Goal: Transaction & Acquisition: Download file/media

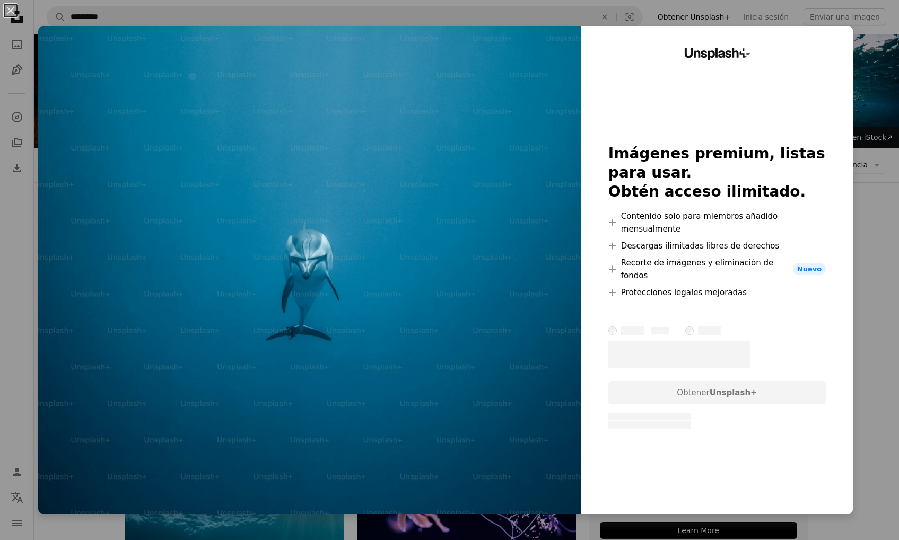
scroll to position [8436, 0]
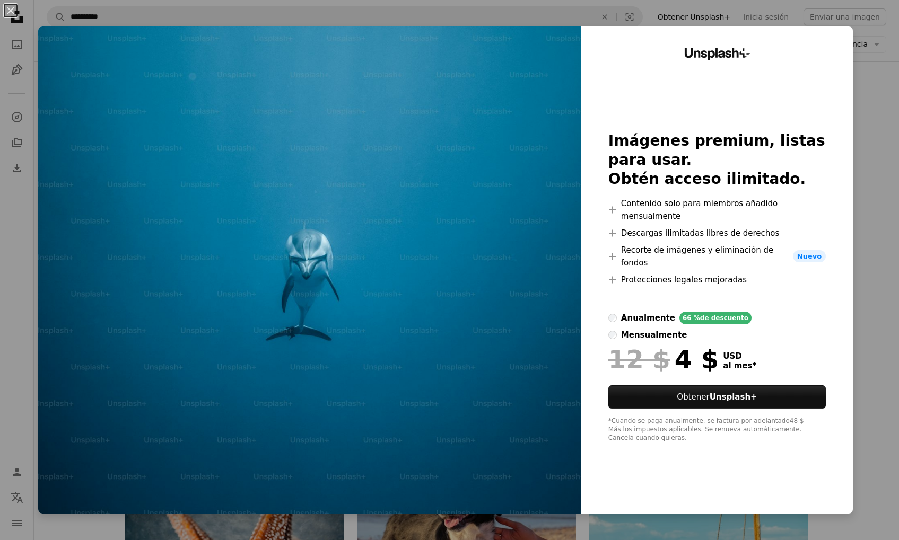
click at [884, 250] on div "An X shape Unsplash+ Imágenes premium, listas para usar. Obtén acceso ilimitado…" at bounding box center [449, 270] width 899 height 540
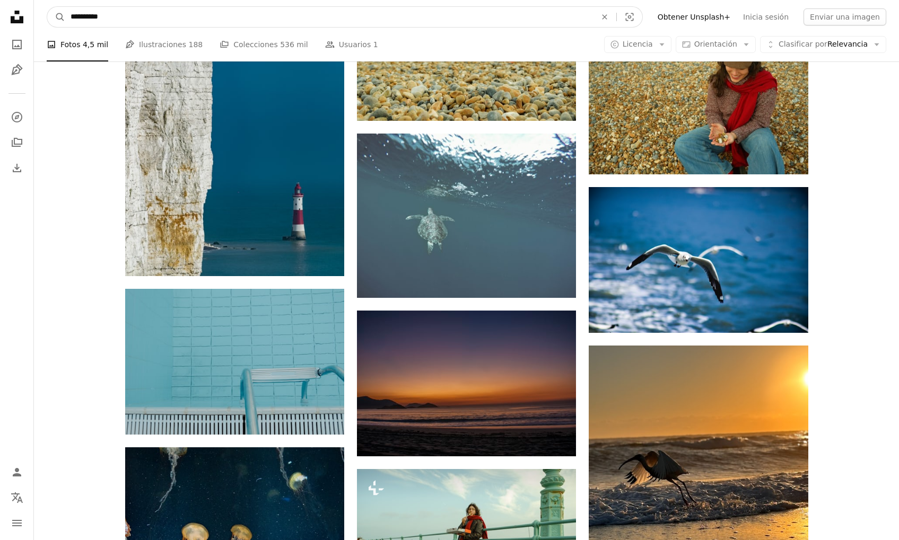
scroll to position [25722, 0]
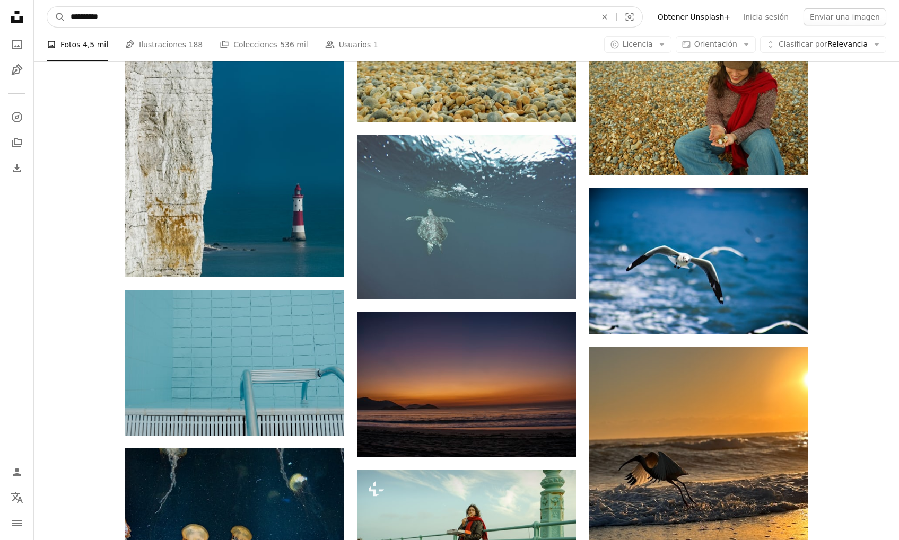
drag, startPoint x: 114, startPoint y: 14, endPoint x: 91, endPoint y: 16, distance: 22.9
click at [91, 16] on input "**********" at bounding box center [329, 17] width 528 height 20
type input "**********"
click button "A magnifying glass" at bounding box center [56, 17] width 18 height 20
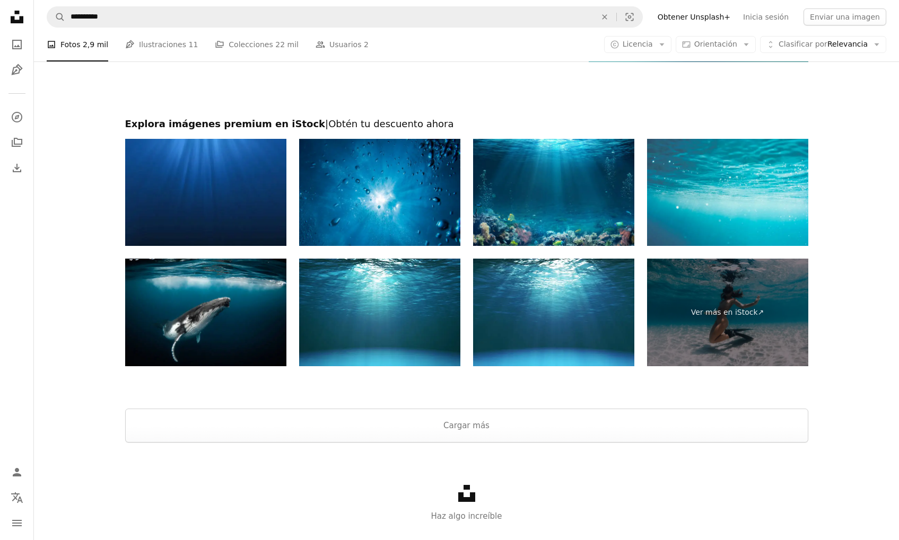
scroll to position [2050, 0]
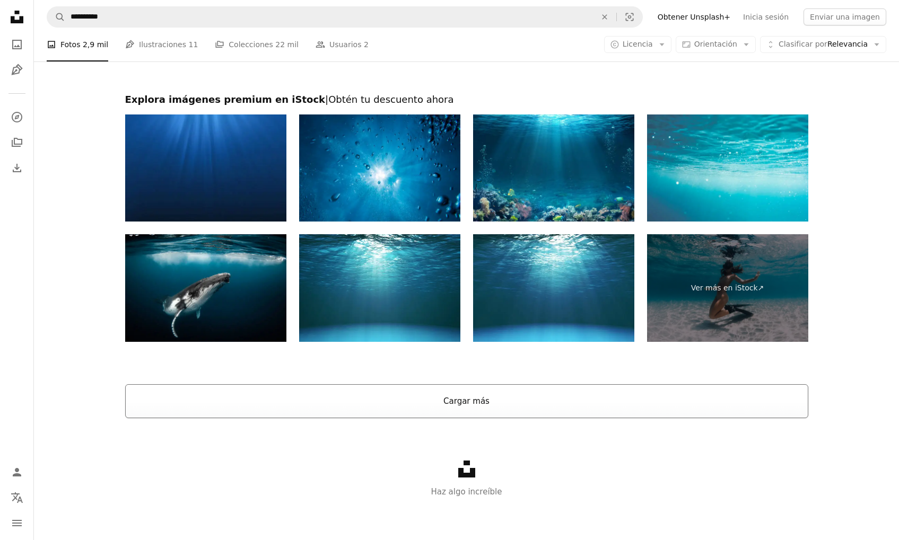
click at [692, 389] on button "Cargar más" at bounding box center [466, 401] width 683 height 34
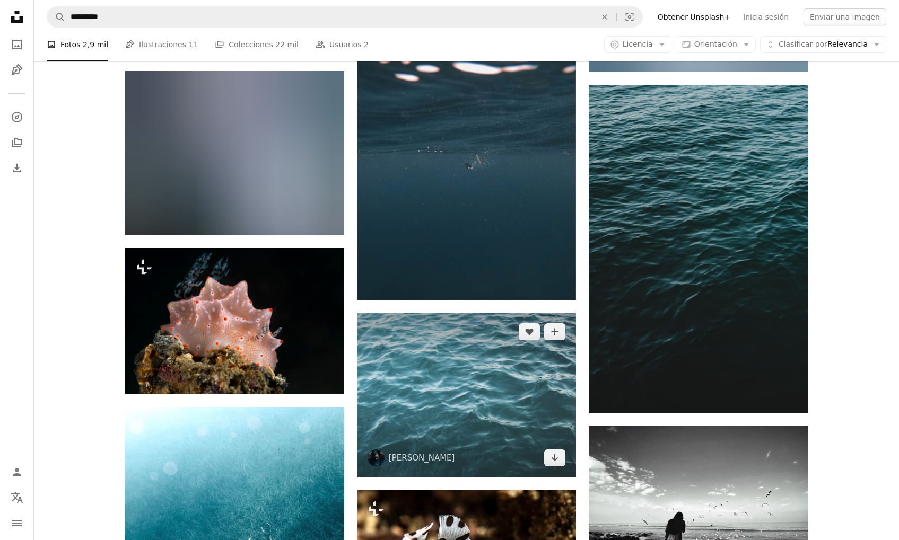
scroll to position [6029, 0]
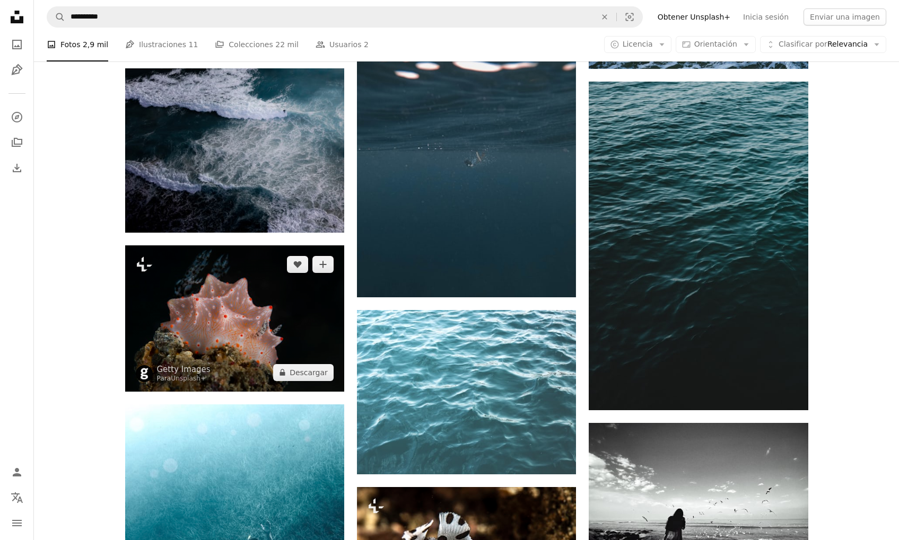
click at [296, 327] on img at bounding box center [234, 319] width 219 height 146
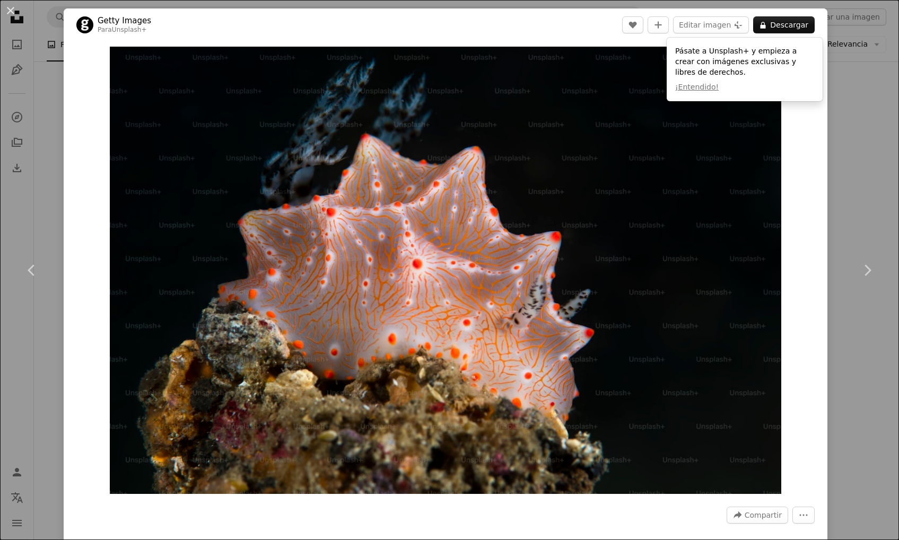
click at [849, 181] on div "An X shape Chevron left Chevron right Getty Images Para Unsplash+ A heart A plu…" at bounding box center [449, 270] width 899 height 540
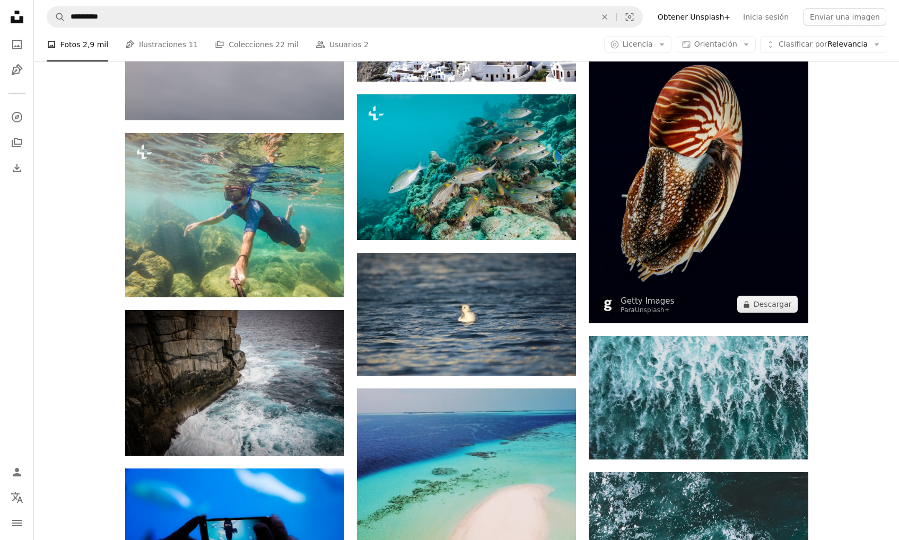
click at [764, 186] on img at bounding box center [698, 158] width 219 height 331
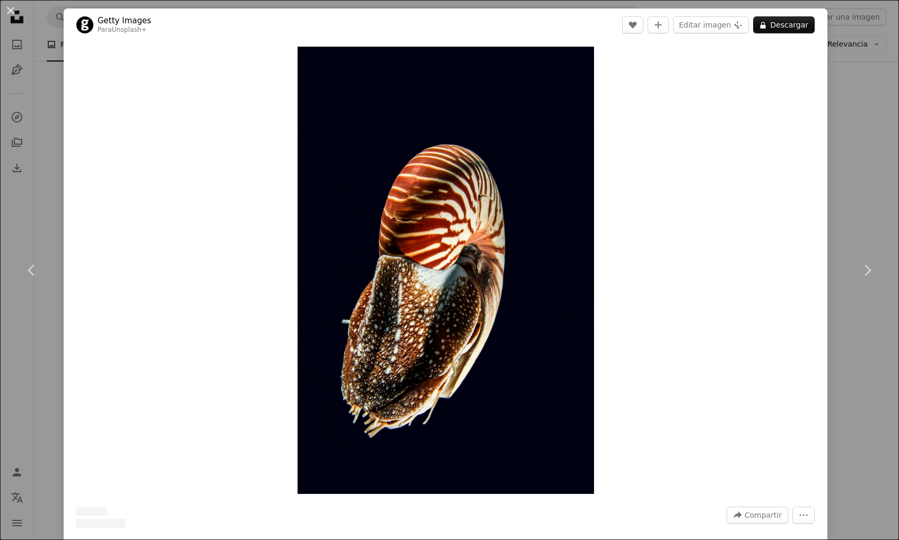
scroll to position [10720, 0]
click at [860, 182] on div "An X shape Chevron left Chevron right Getty Images Para Unsplash+ A heart A plu…" at bounding box center [449, 270] width 899 height 540
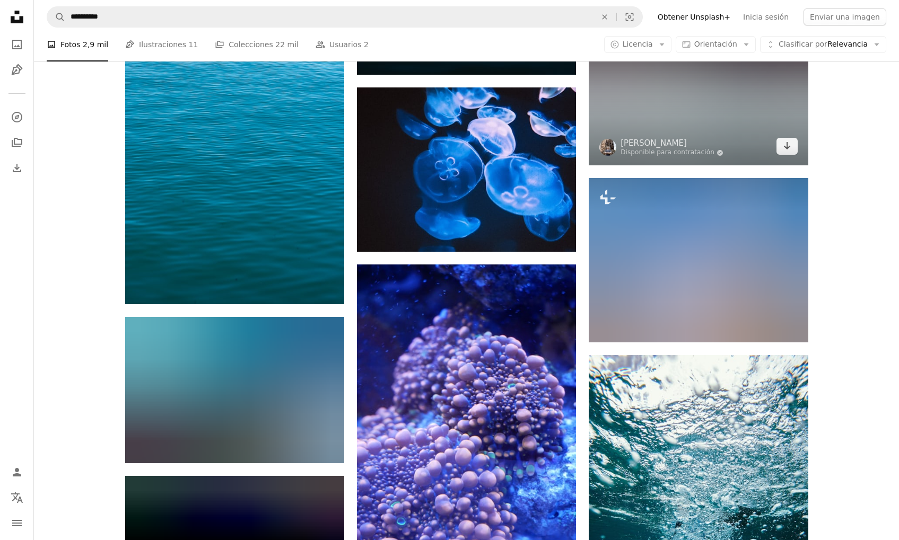
scroll to position [15255, 0]
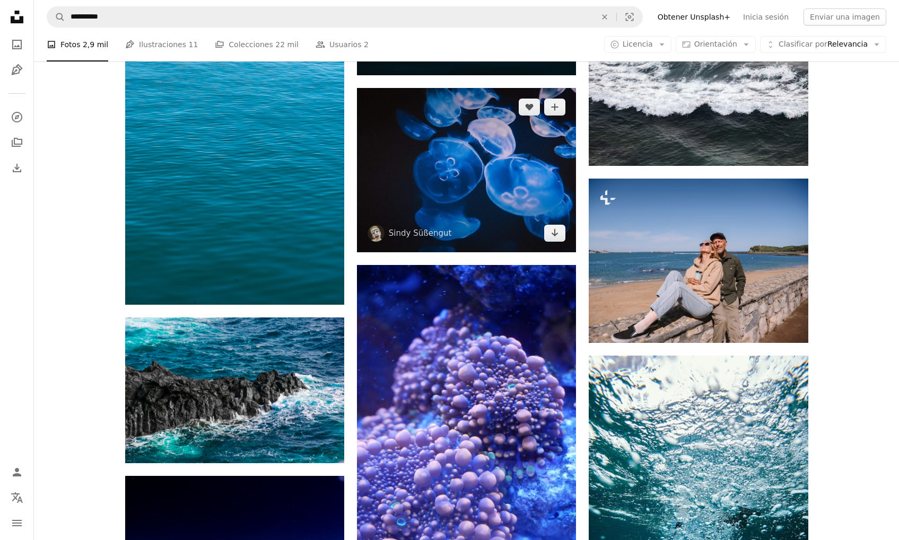
click at [519, 164] on img at bounding box center [466, 170] width 219 height 164
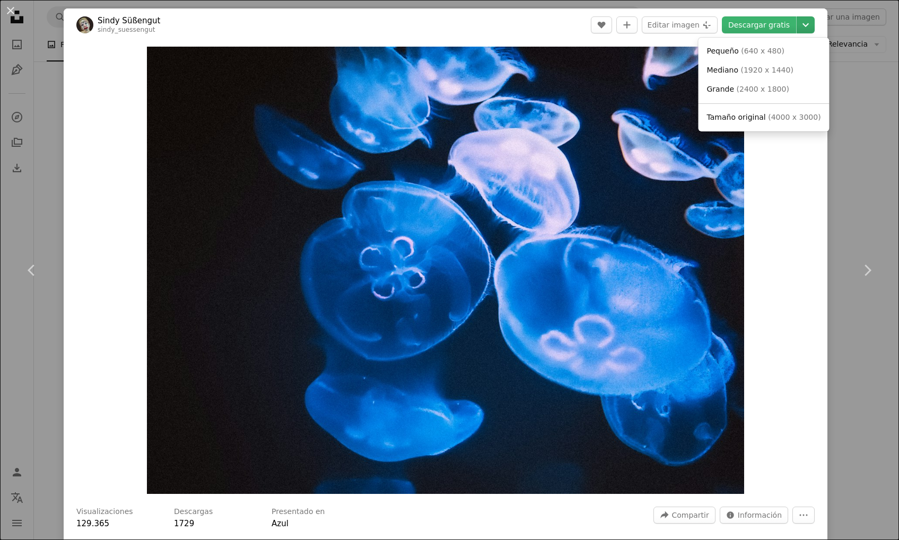
click at [811, 28] on icon "Chevron down" at bounding box center [805, 25] width 17 height 13
click at [760, 92] on span "( 2400 x 1800 )" at bounding box center [763, 89] width 52 height 8
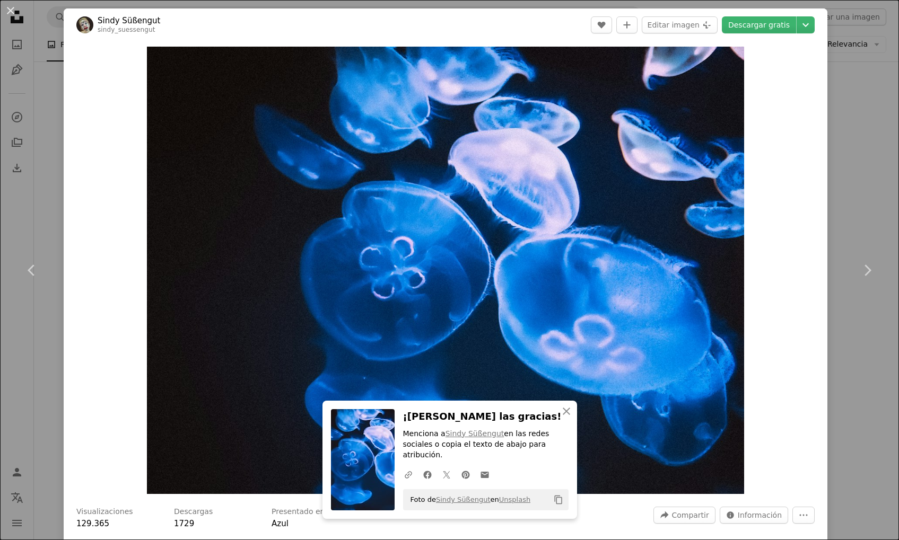
click at [869, 137] on div "An X shape Chevron left Chevron right An X shape Cerrar ¡[PERSON_NAME] las grac…" at bounding box center [449, 270] width 899 height 540
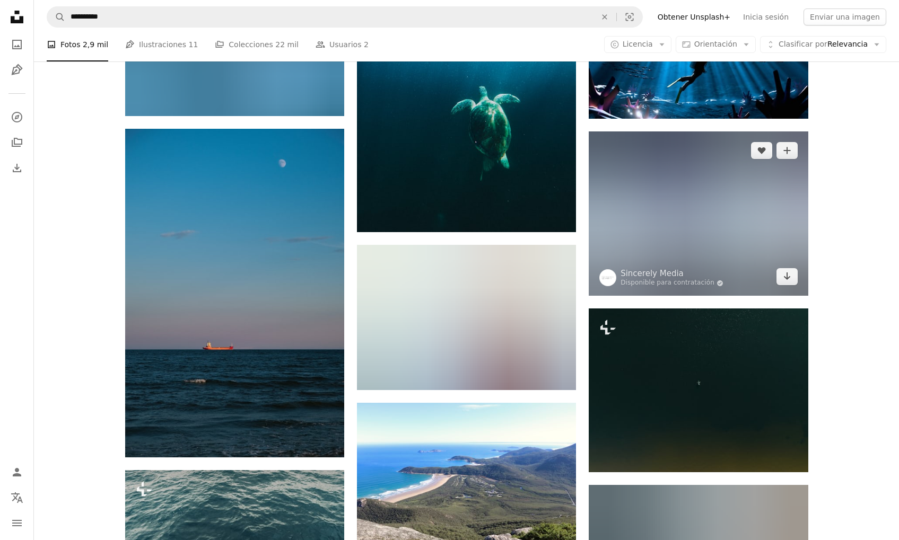
scroll to position [20159, 0]
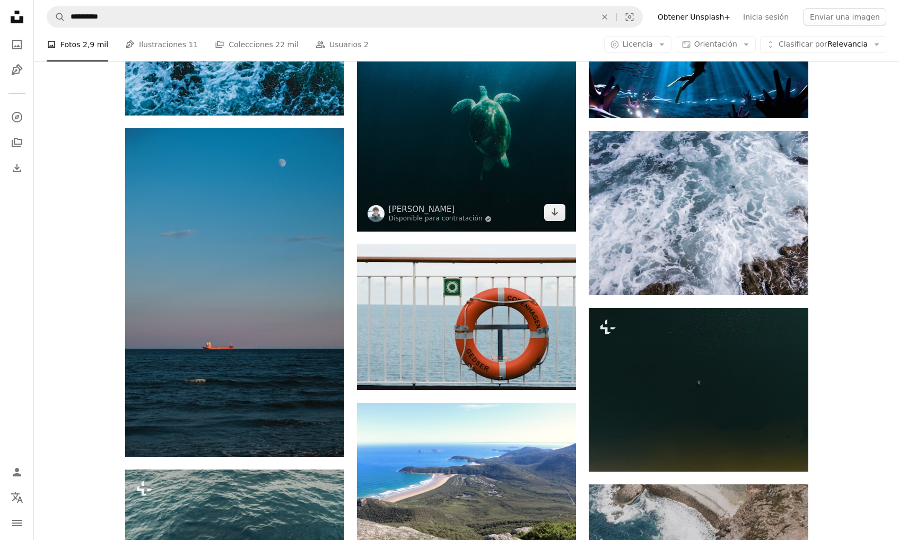
click at [531, 166] on img at bounding box center [466, 86] width 219 height 292
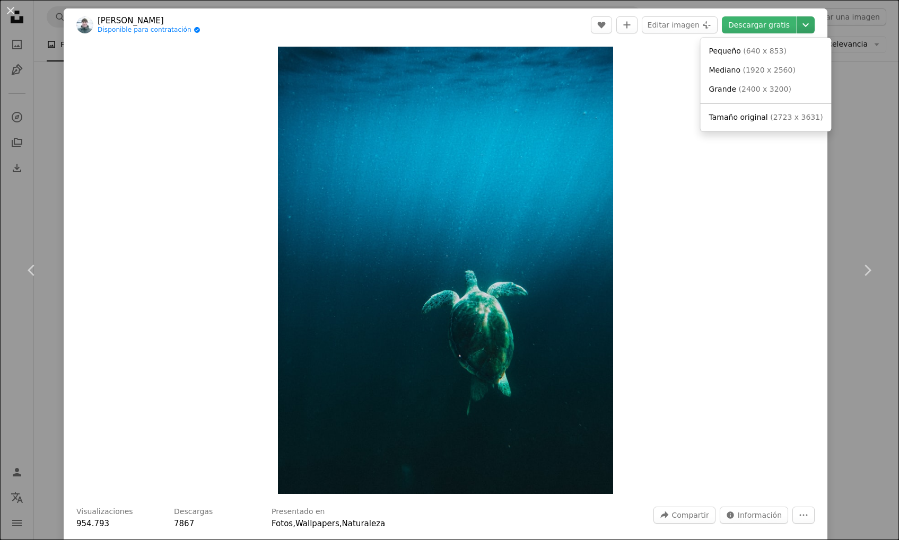
click at [809, 23] on icon "Elegir el tamaño de descarga" at bounding box center [805, 25] width 6 height 4
click at [760, 94] on span "Grande ( 2400 x 3200 )" at bounding box center [750, 89] width 82 height 11
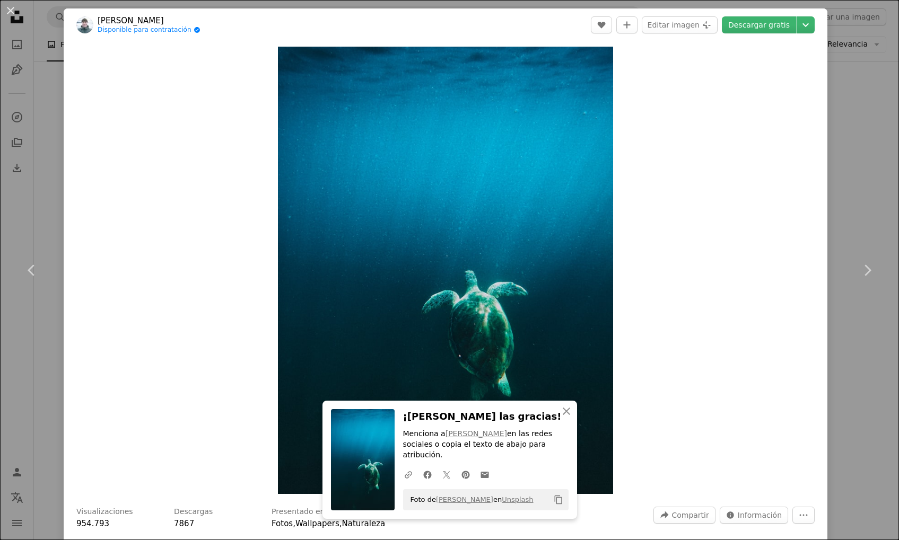
click at [853, 143] on div "An X shape Chevron left Chevron right An X shape Cerrar ¡[PERSON_NAME] las grac…" at bounding box center [449, 270] width 899 height 540
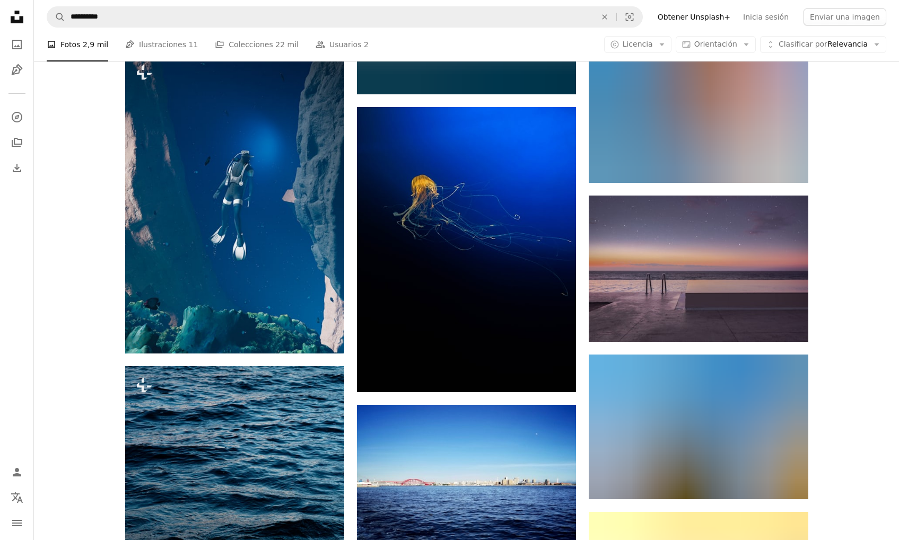
scroll to position [23254, 0]
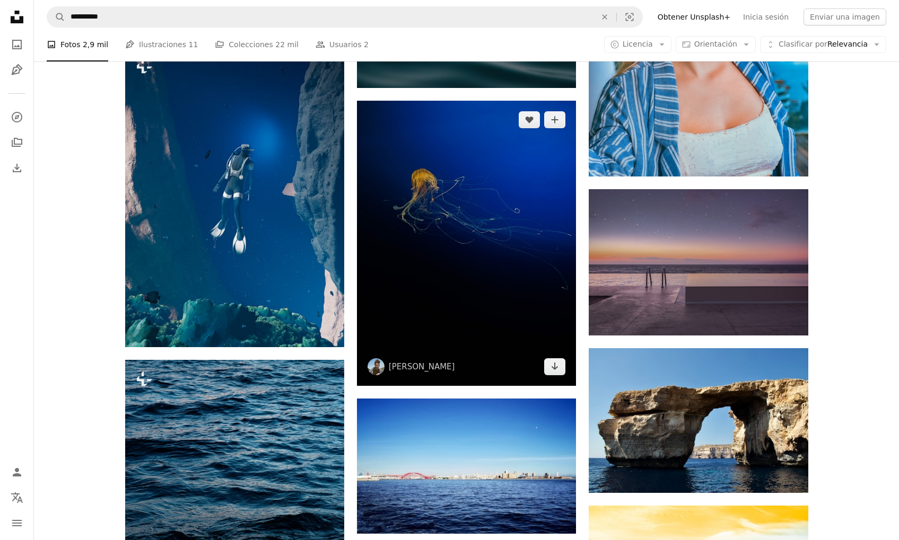
click at [444, 207] on img at bounding box center [466, 243] width 219 height 285
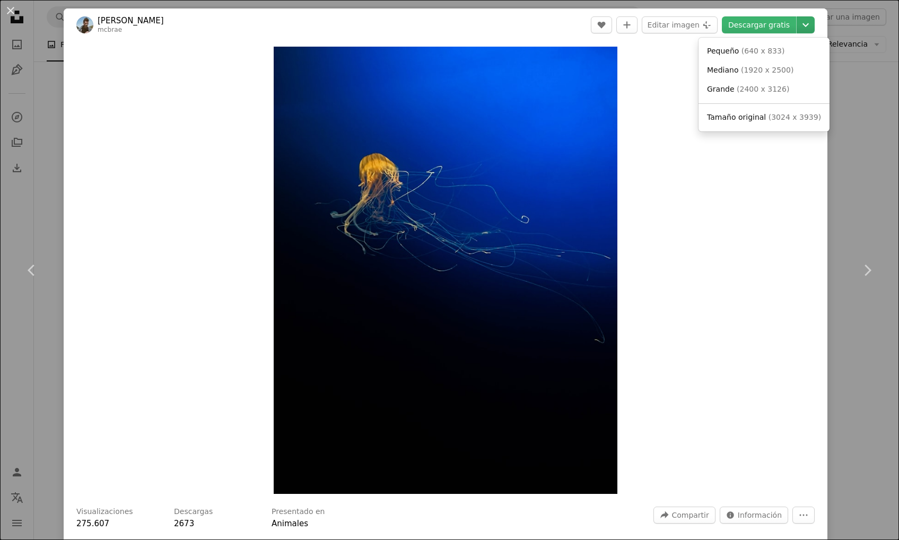
click at [814, 28] on icon "Chevron down" at bounding box center [805, 25] width 17 height 13
click at [784, 92] on link "Grande ( 2400 x 3126 )" at bounding box center [764, 89] width 122 height 19
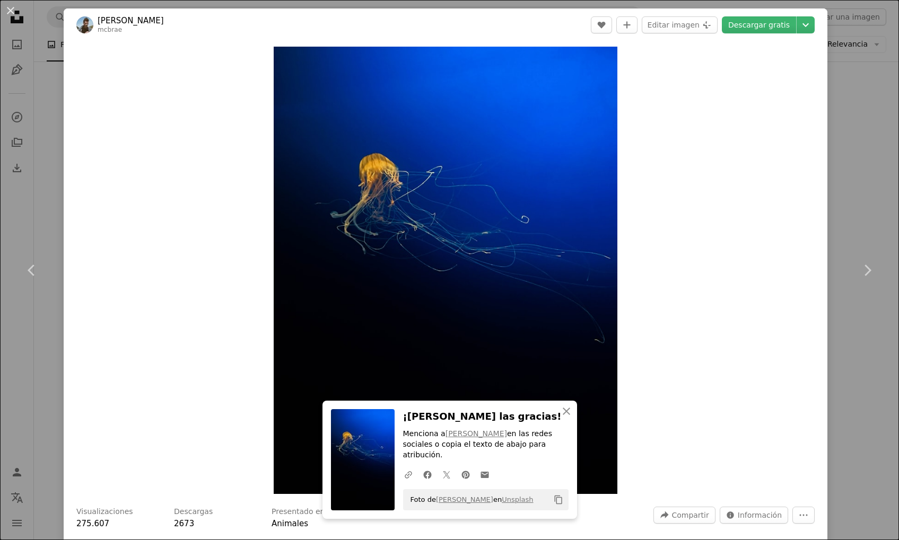
click at [845, 124] on div "An X shape Chevron left Chevron right An X shape Cerrar ¡[PERSON_NAME] las grac…" at bounding box center [449, 270] width 899 height 540
